Goal: Task Accomplishment & Management: Manage account settings

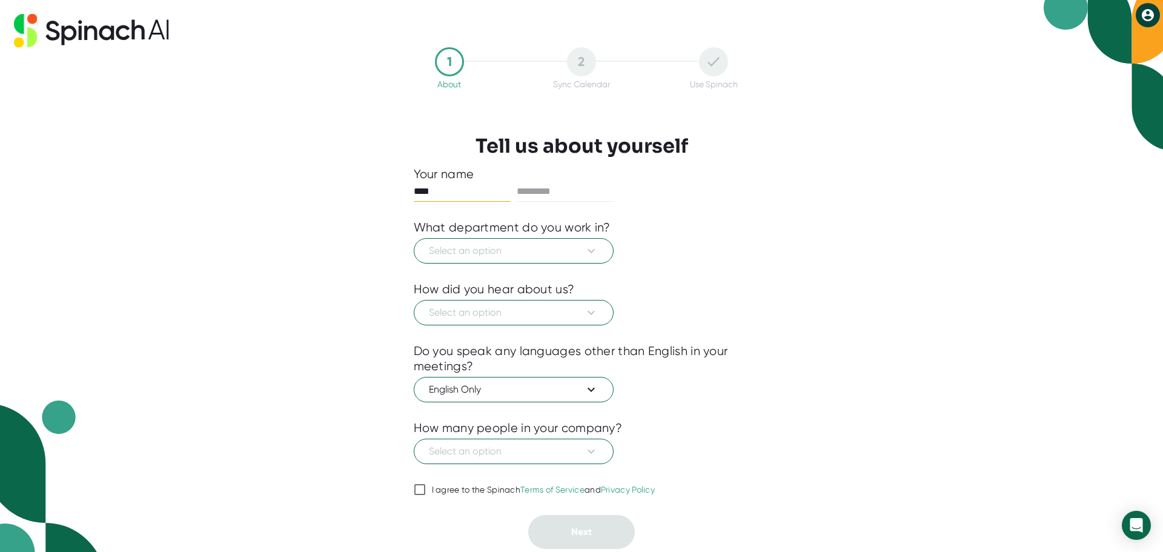
type input "****"
type input "*****"
click at [531, 253] on span "Select an option" at bounding box center [514, 251] width 170 height 15
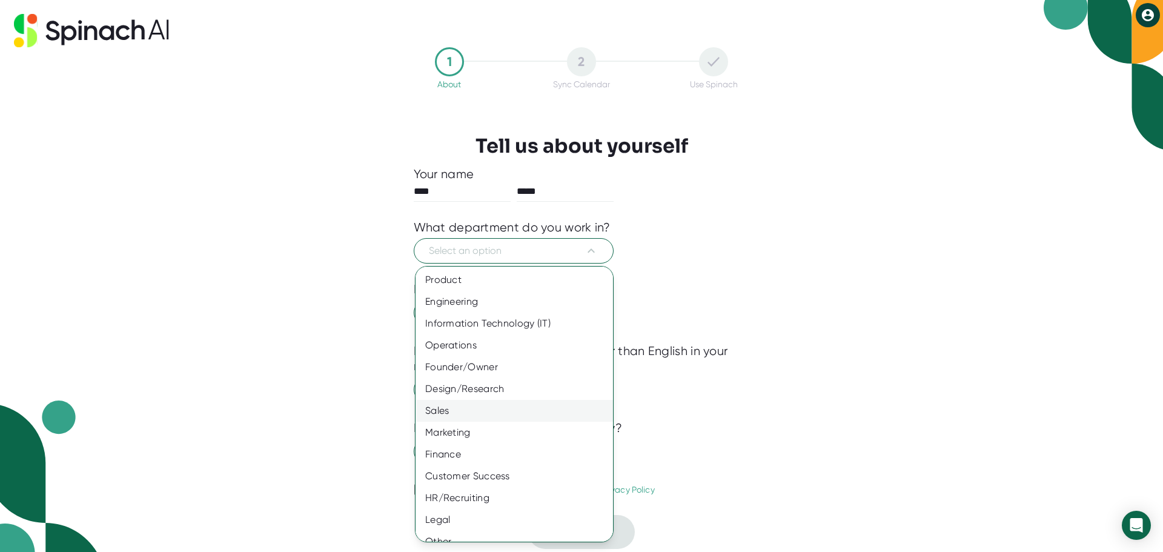
click at [466, 408] on div "Sales" at bounding box center [519, 411] width 207 height 22
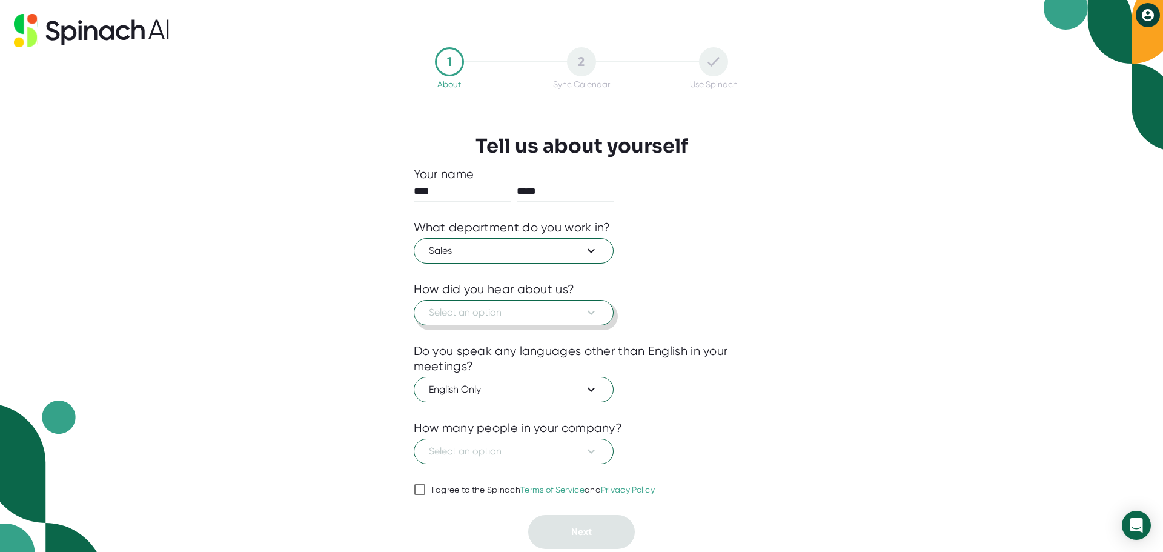
click at [459, 311] on span "Select an option" at bounding box center [514, 312] width 170 height 15
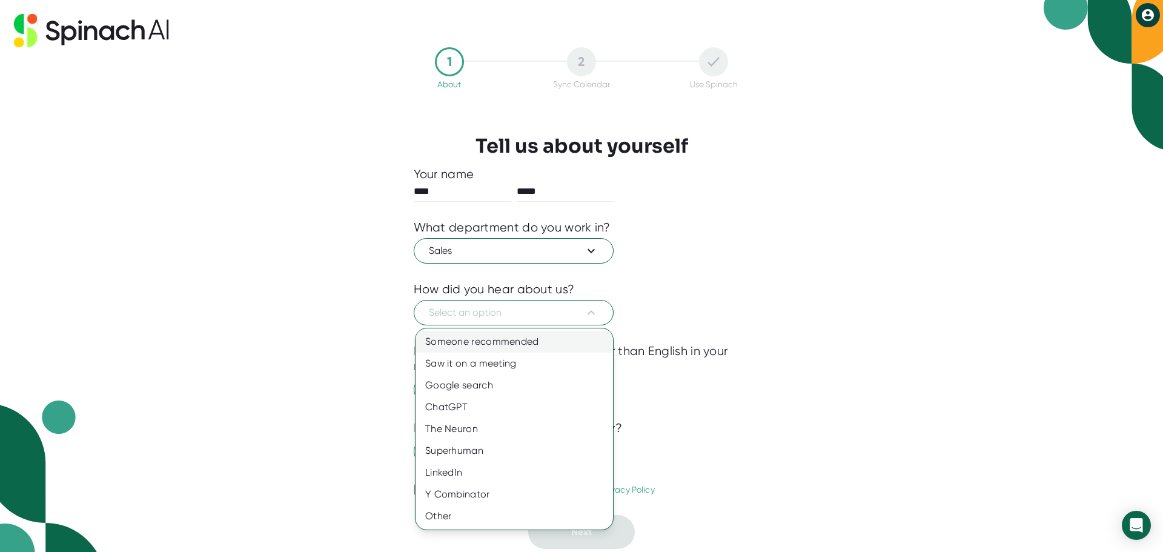
click at [463, 339] on div "Someone recommended" at bounding box center [515, 342] width 198 height 22
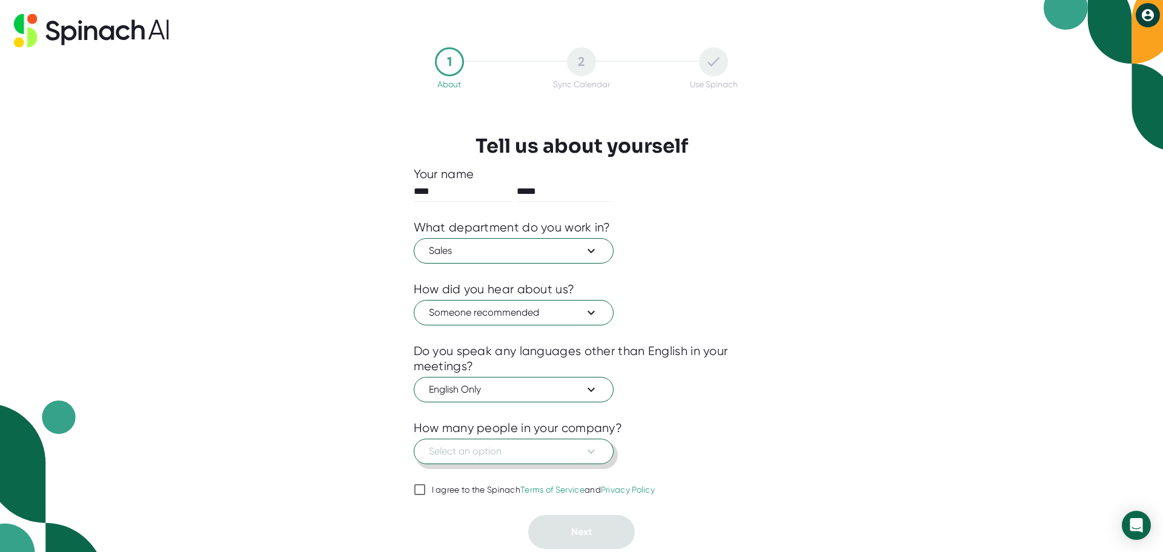
click at [574, 457] on span "Select an option" at bounding box center [514, 451] width 170 height 15
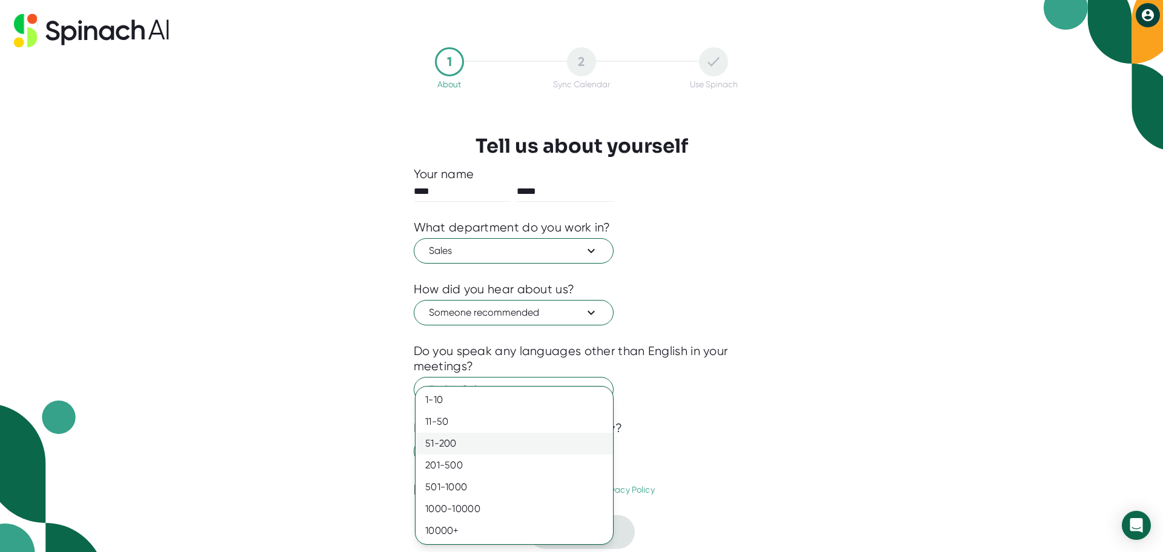
click at [570, 453] on div "51-200" at bounding box center [515, 444] width 198 height 22
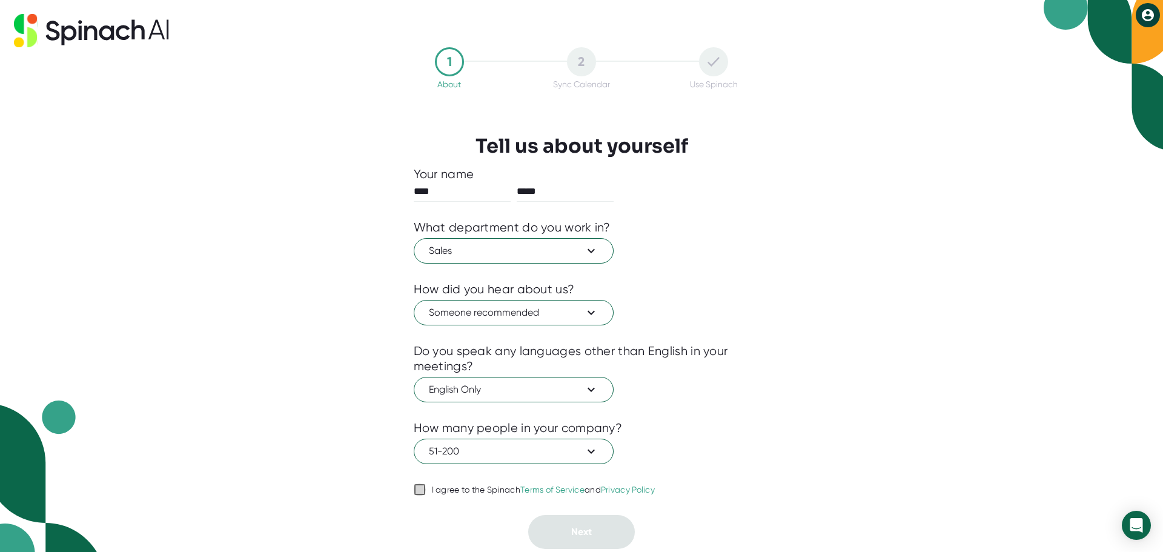
click at [417, 489] on input "I agree to the Spinach Terms of Service and Privacy Policy" at bounding box center [420, 489] width 12 height 15
checkbox input "true"
click at [567, 533] on button "Next" at bounding box center [581, 532] width 107 height 34
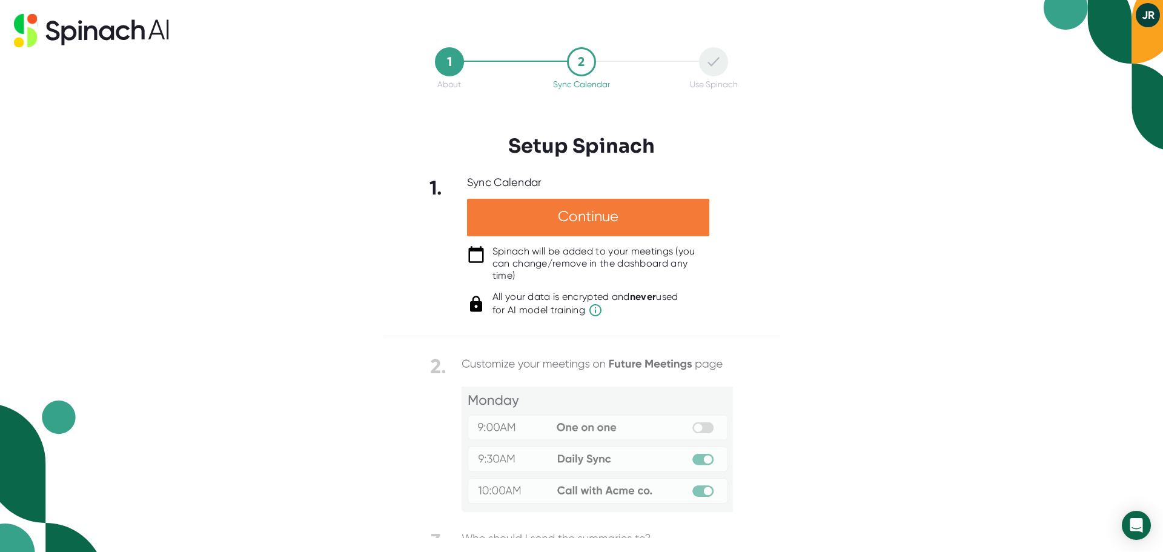
click at [587, 222] on div "Continue" at bounding box center [588, 218] width 242 height 38
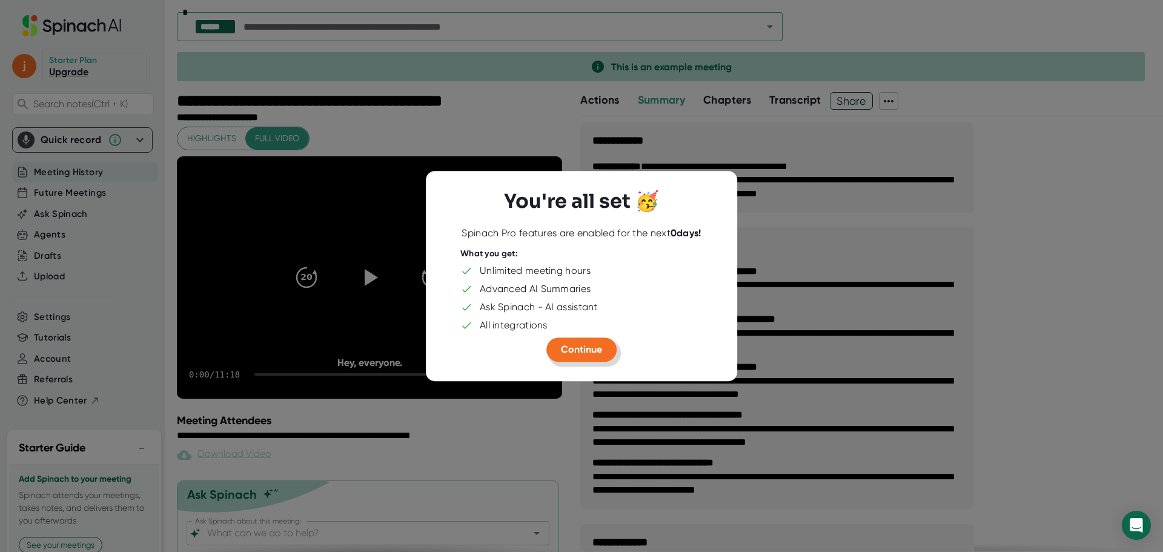
click at [580, 348] on span "Continue" at bounding box center [581, 350] width 41 height 12
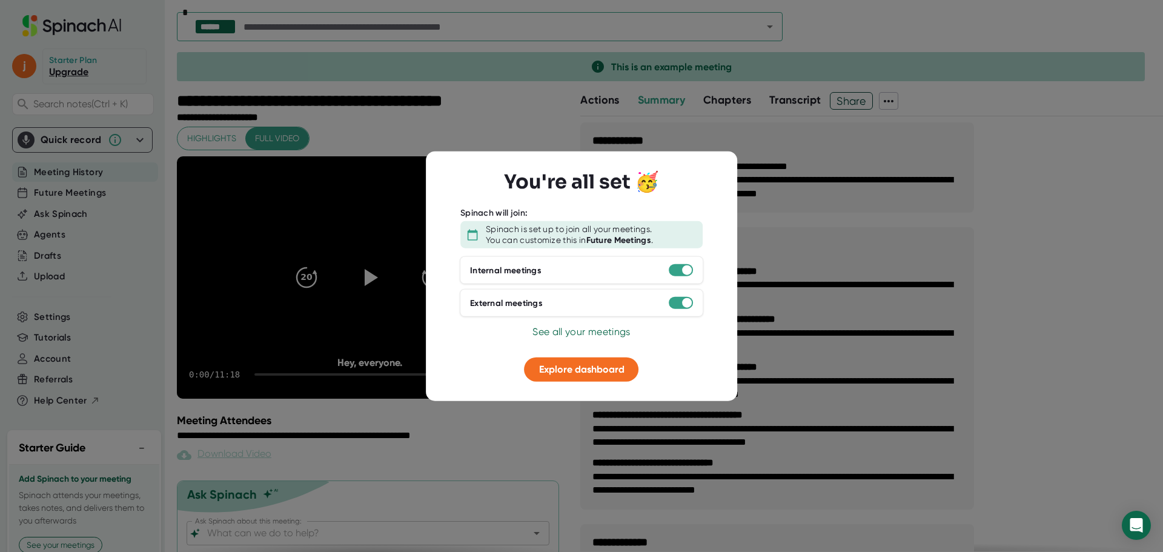
click at [578, 330] on span "See all your meetings" at bounding box center [582, 332] width 98 height 12
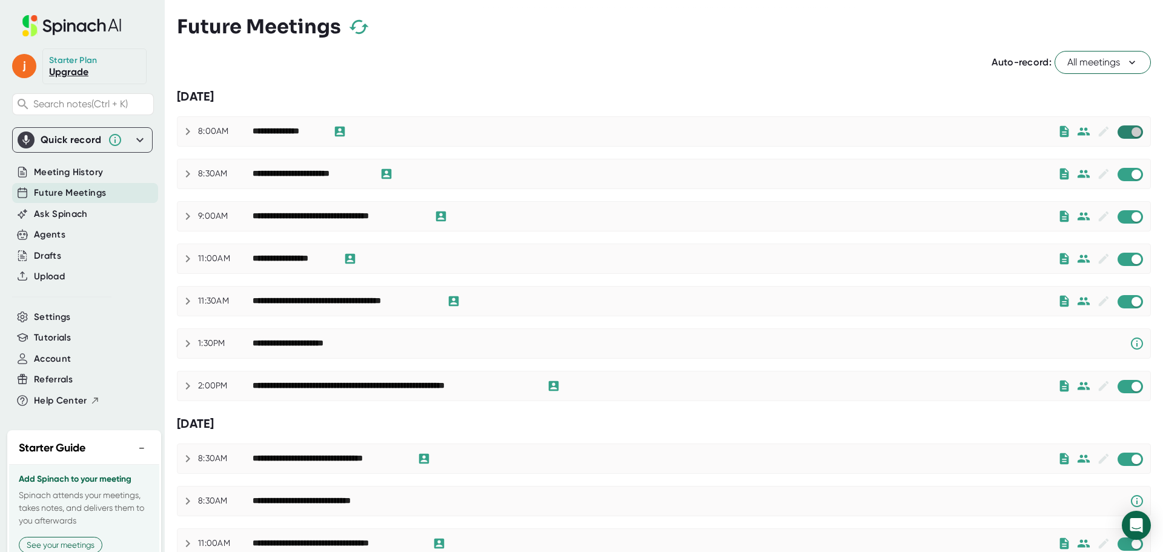
click at [1119, 133] on input "checkbox" at bounding box center [1136, 132] width 35 height 11
checkbox input "true"
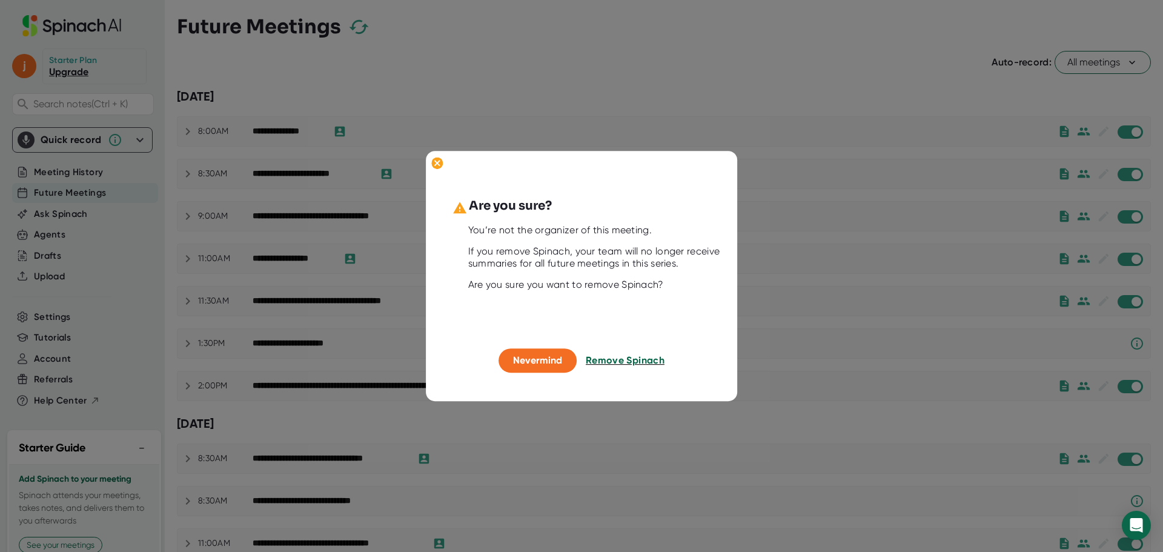
click at [629, 360] on span "Remove Spinach" at bounding box center [625, 361] width 79 height 12
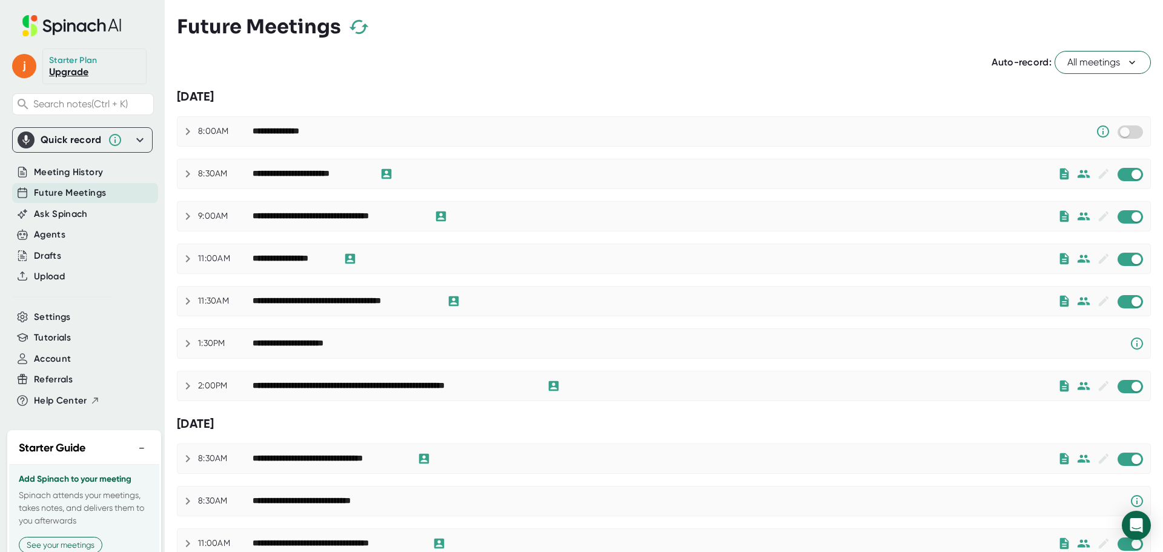
click at [67, 72] on link "Upgrade" at bounding box center [68, 72] width 39 height 12
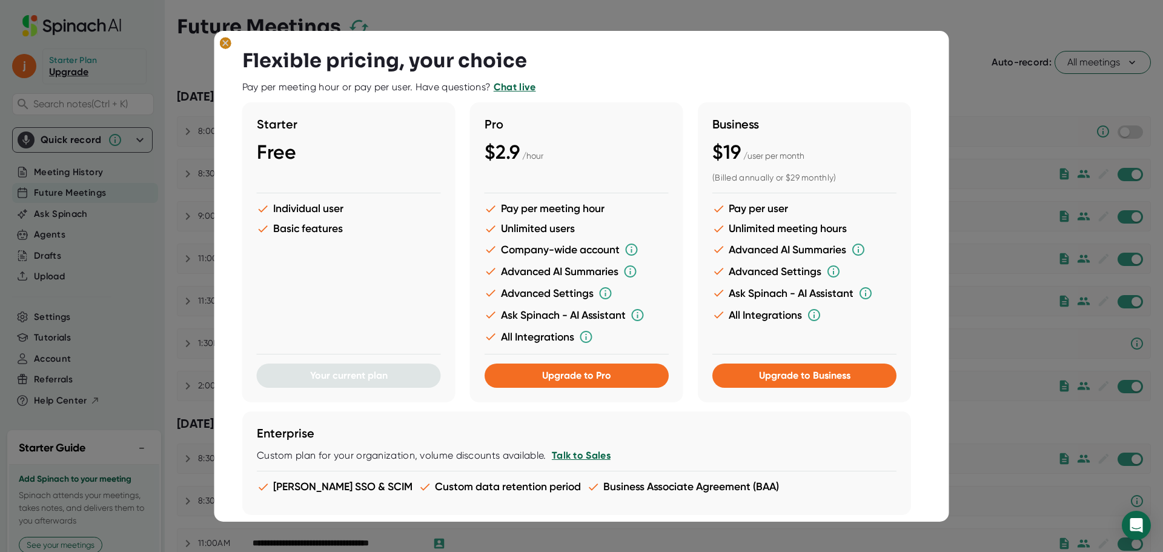
click at [225, 42] on g at bounding box center [226, 43] width 12 height 12
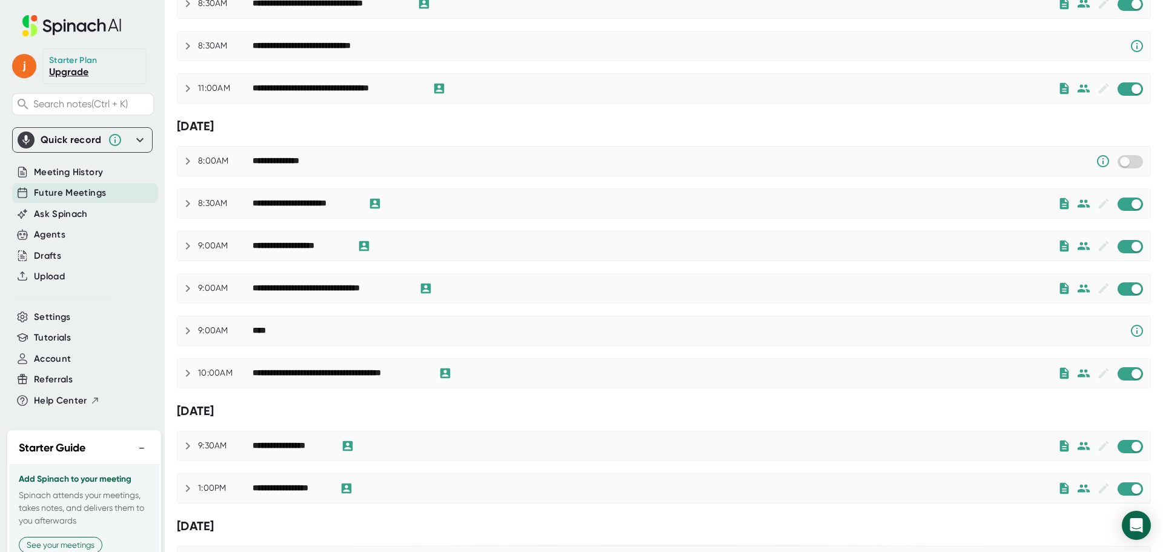
scroll to position [485, 0]
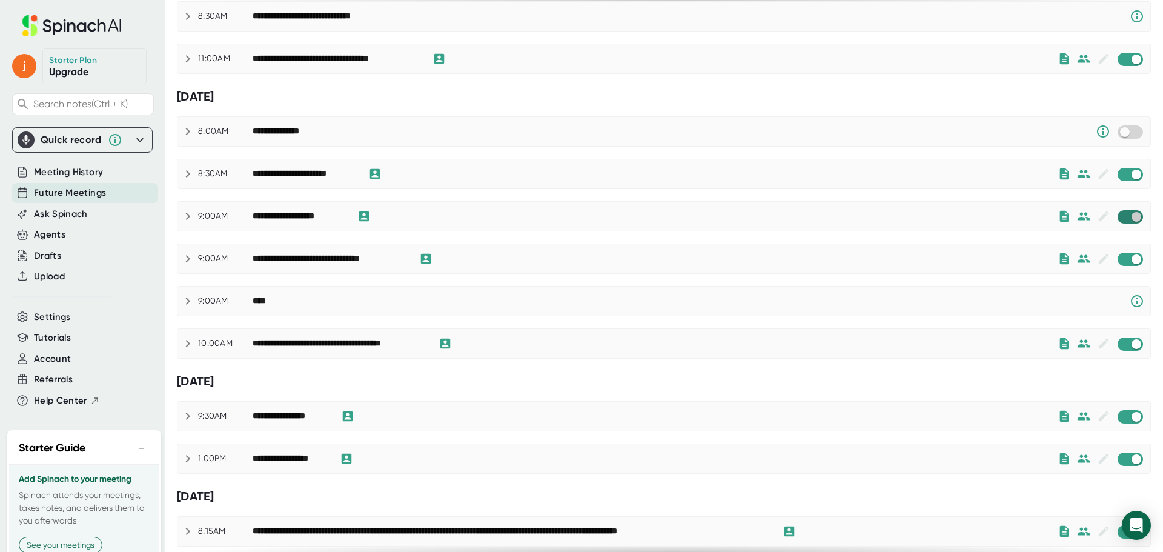
click at [1119, 216] on input "checkbox" at bounding box center [1136, 216] width 35 height 11
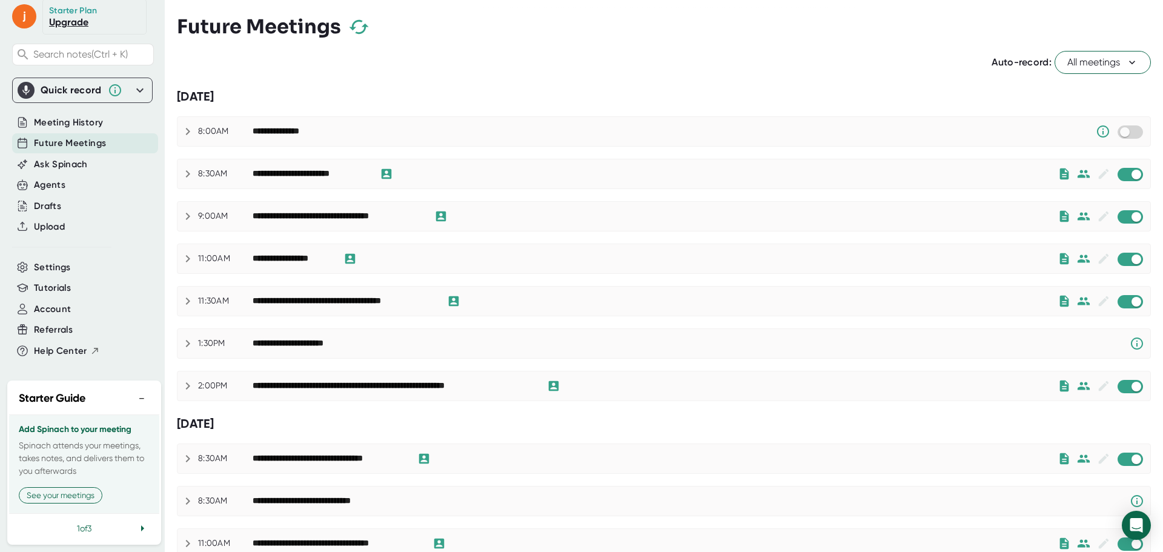
scroll to position [62, 0]
click at [135, 528] on icon at bounding box center [142, 528] width 15 height 15
